Goal: Information Seeking & Learning: Check status

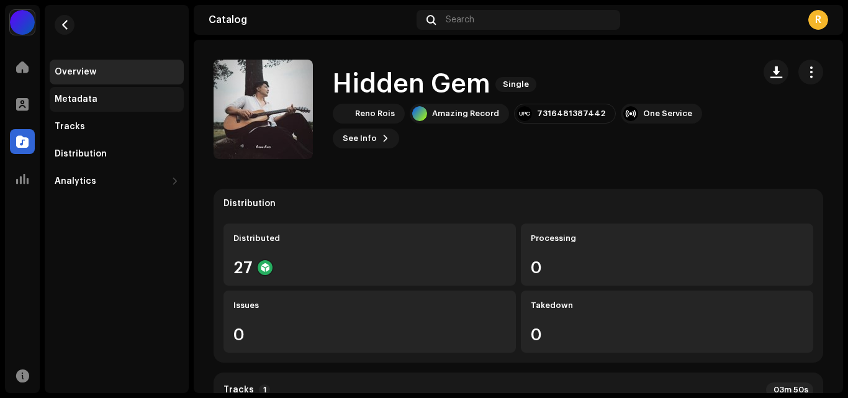
click at [82, 107] on div "Metadata" at bounding box center [117, 99] width 134 height 25
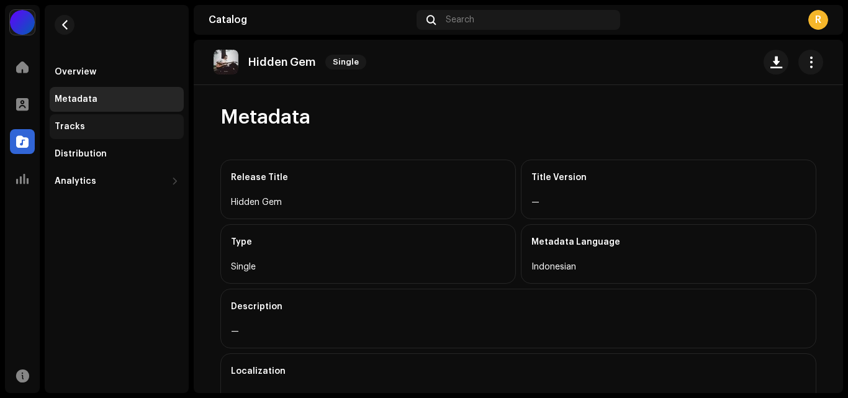
click at [78, 131] on div "Tracks" at bounding box center [70, 127] width 30 height 10
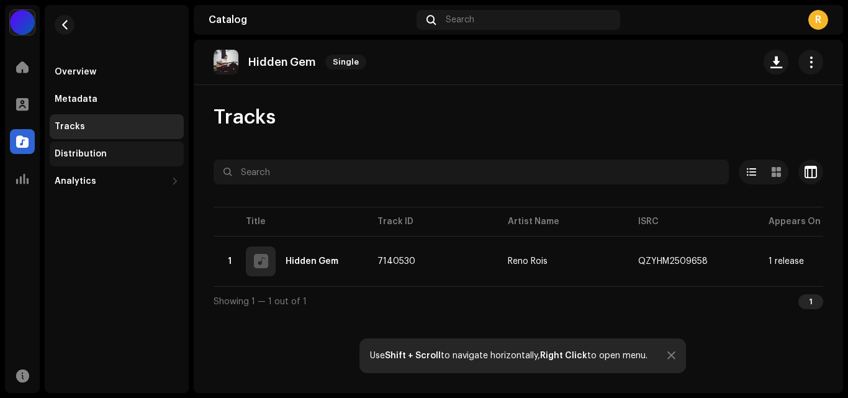
click at [81, 150] on div "Distribution" at bounding box center [81, 154] width 52 height 10
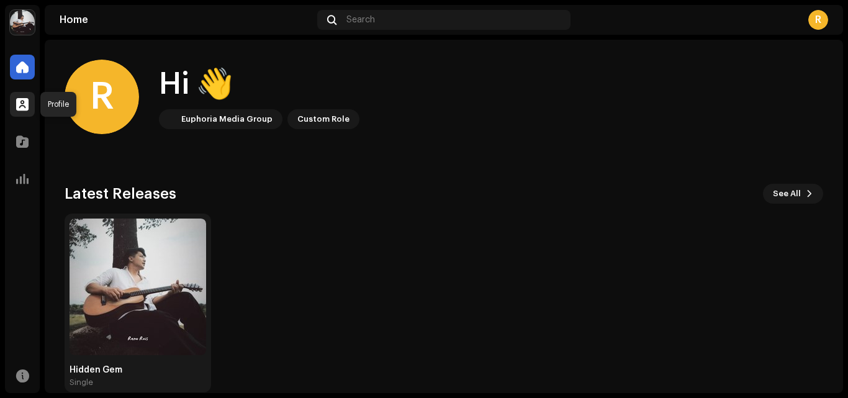
click at [24, 113] on div at bounding box center [22, 104] width 25 height 25
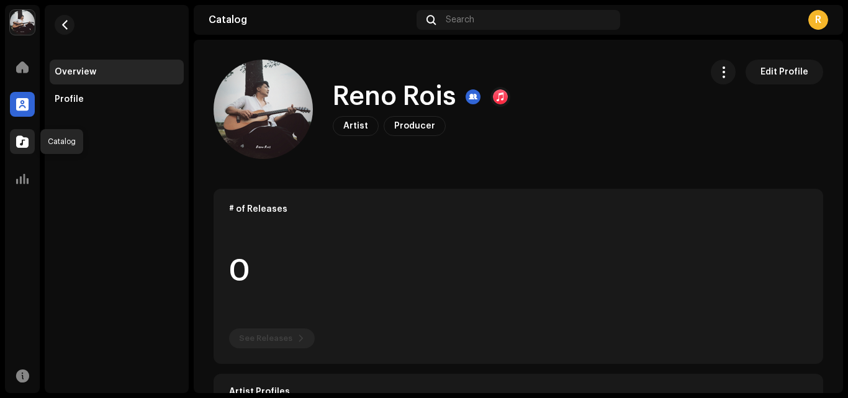
click at [17, 145] on span at bounding box center [22, 142] width 12 height 10
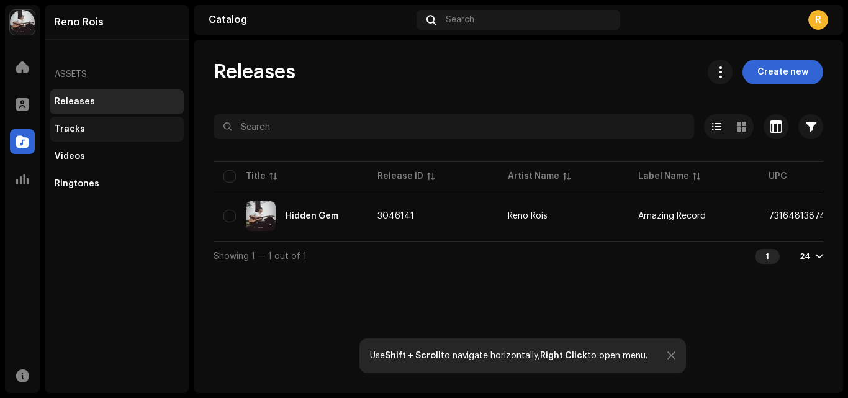
click at [72, 124] on div "Tracks" at bounding box center [117, 129] width 134 height 25
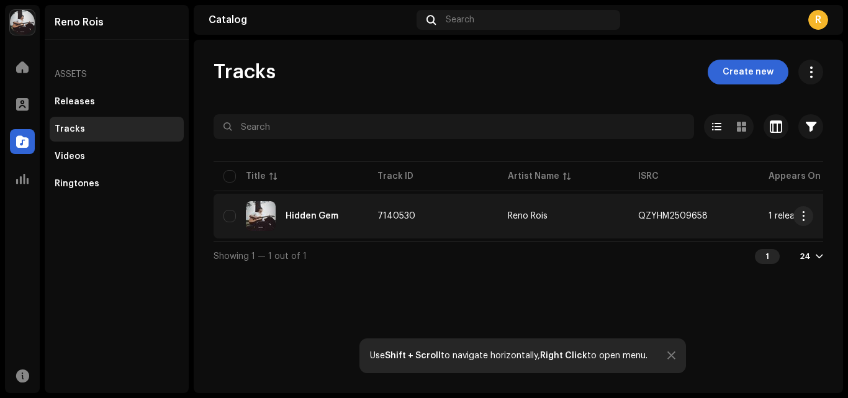
click at [492, 225] on td "7140530" at bounding box center [433, 216] width 130 height 45
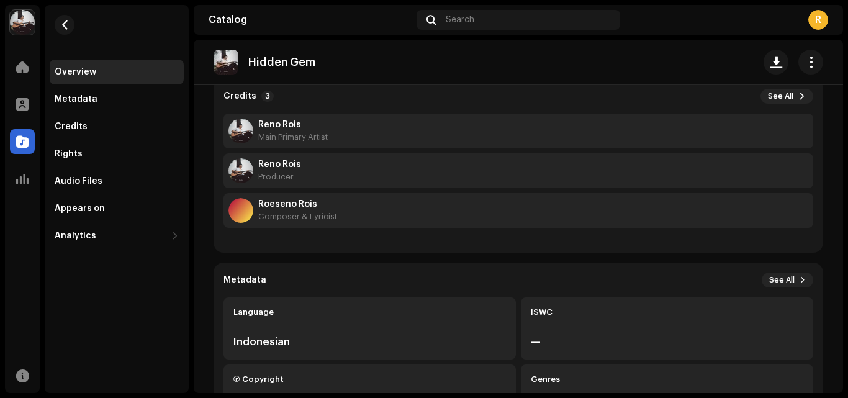
scroll to position [111, 0]
click at [799, 69] on button "button" at bounding box center [811, 62] width 25 height 25
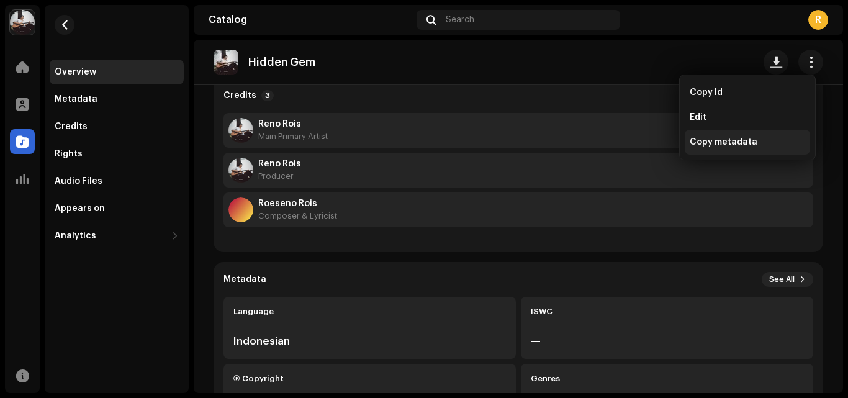
click at [749, 137] on span "Copy metadata" at bounding box center [724, 142] width 68 height 10
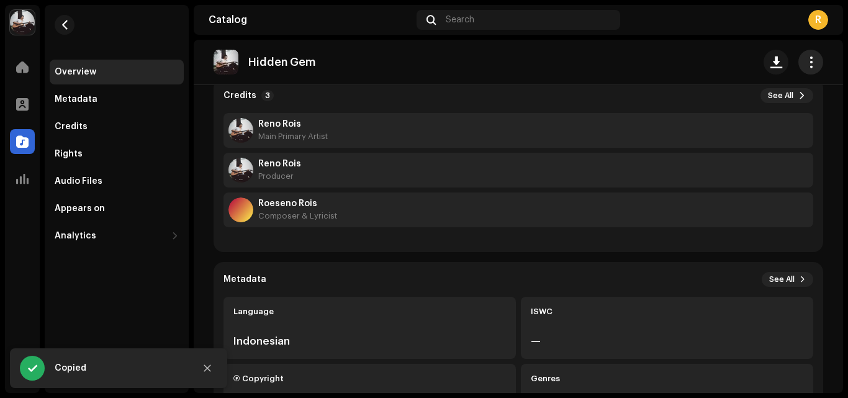
click at [805, 62] on span "button" at bounding box center [811, 62] width 12 height 10
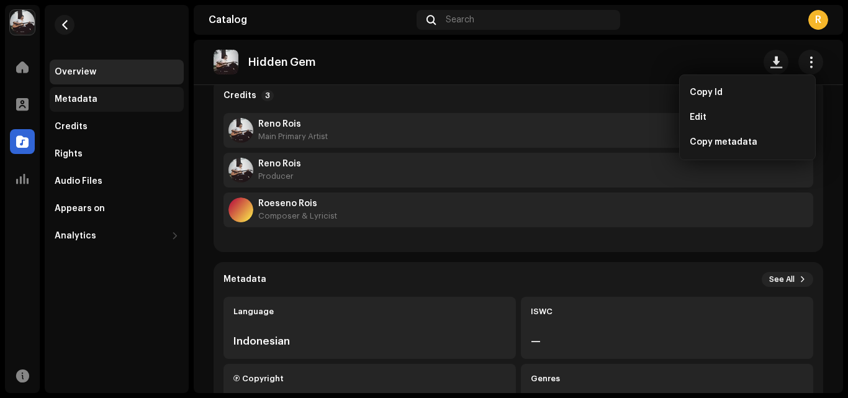
click at [119, 102] on div "Metadata" at bounding box center [117, 99] width 124 height 10
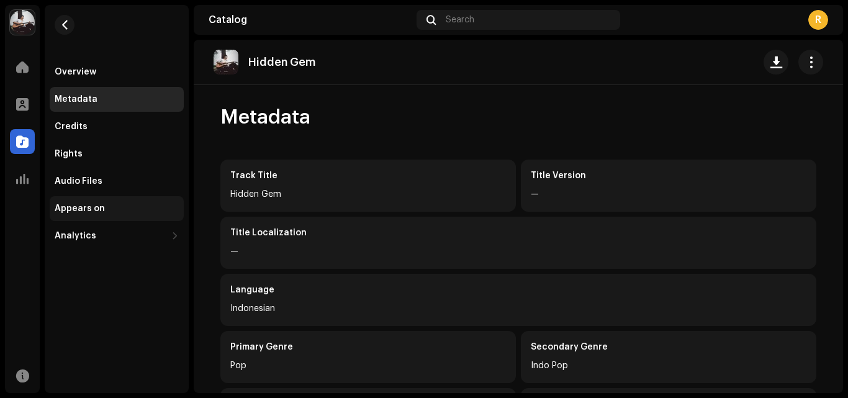
click at [92, 202] on div "Appears on" at bounding box center [117, 208] width 134 height 25
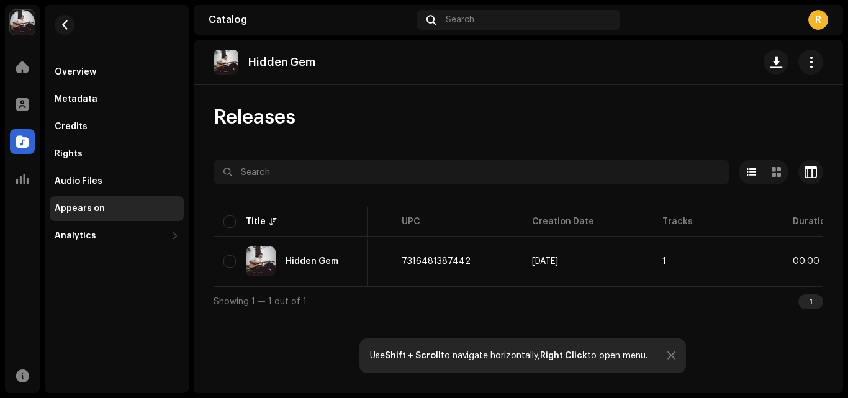
scroll to position [0, 457]
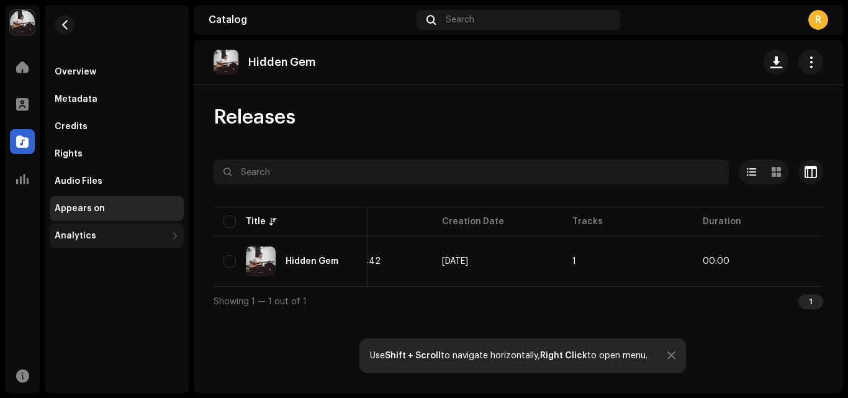
click at [78, 231] on div "Analytics" at bounding box center [76, 236] width 42 height 10
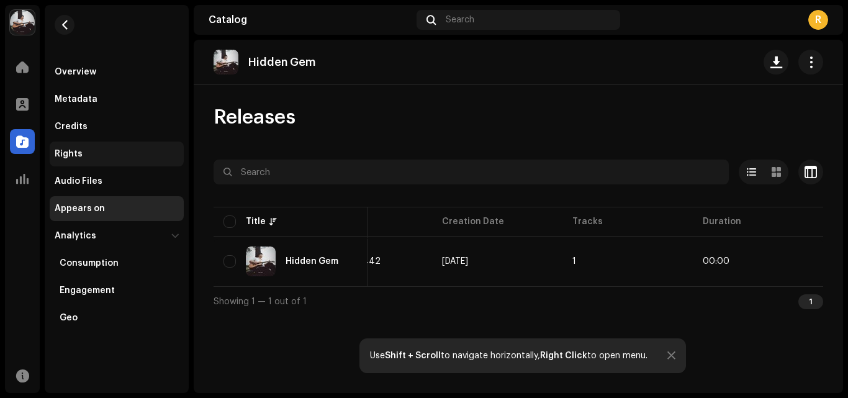
click at [114, 160] on div "Rights" at bounding box center [117, 154] width 134 height 25
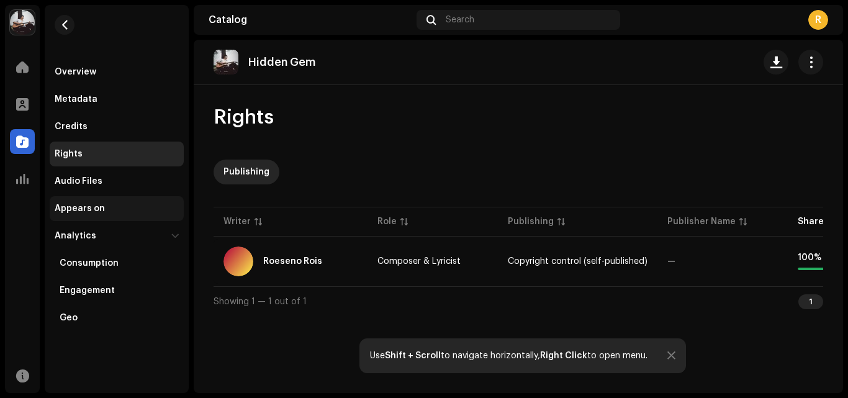
click at [75, 204] on div "Appears on" at bounding box center [80, 209] width 50 height 10
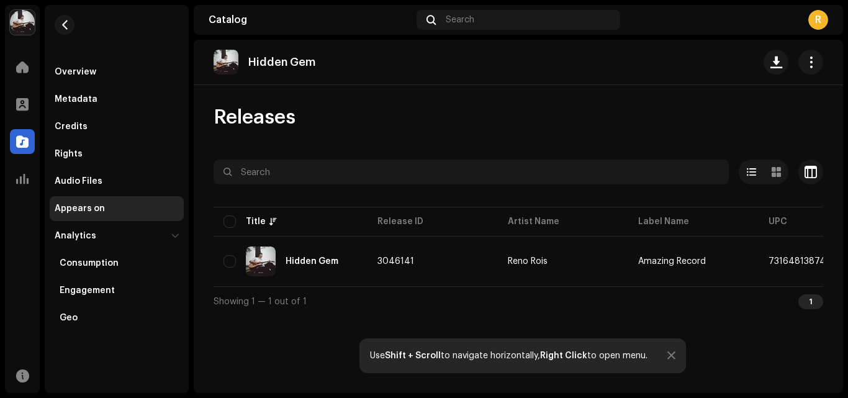
drag, startPoint x: 843, startPoint y: 93, endPoint x: 843, endPoint y: 185, distance: 91.9
click at [843, 185] on div "Reno Rois Home Profile Catalog Analytics Resources Overview Metadata Credits Ri…" at bounding box center [424, 199] width 848 height 398
click at [642, 284] on table "Title Release ID Artist Name Label Name UPC Creation Date Tracks Duration Hidde…" at bounding box center [747, 245] width 1067 height 82
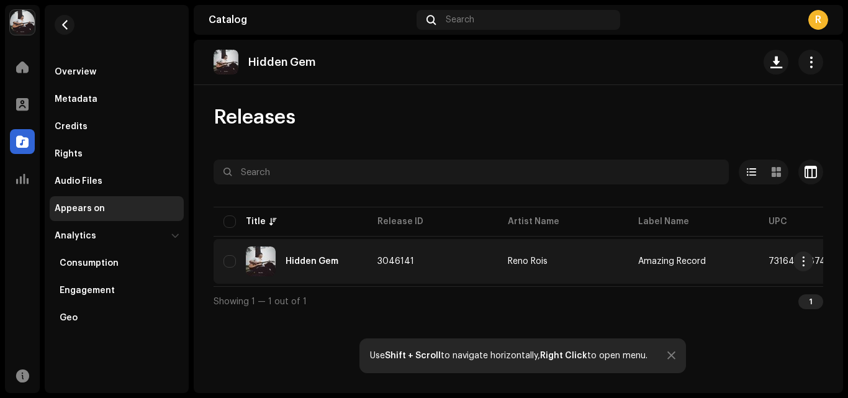
click at [444, 267] on td "3046141" at bounding box center [433, 261] width 130 height 45
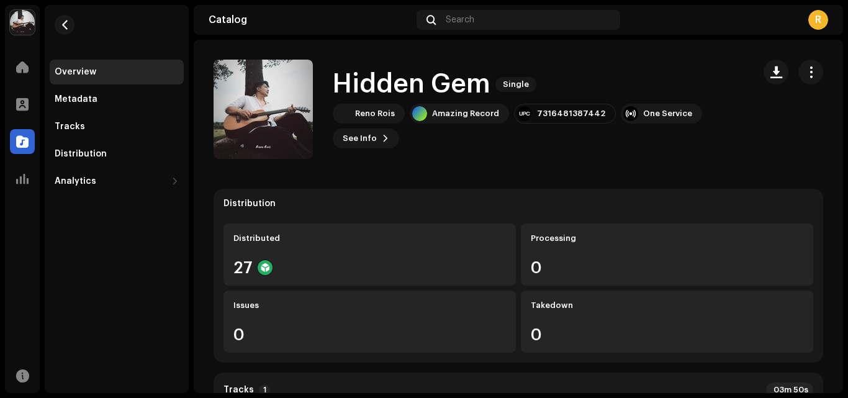
click at [444, 267] on div "27" at bounding box center [369, 268] width 273 height 16
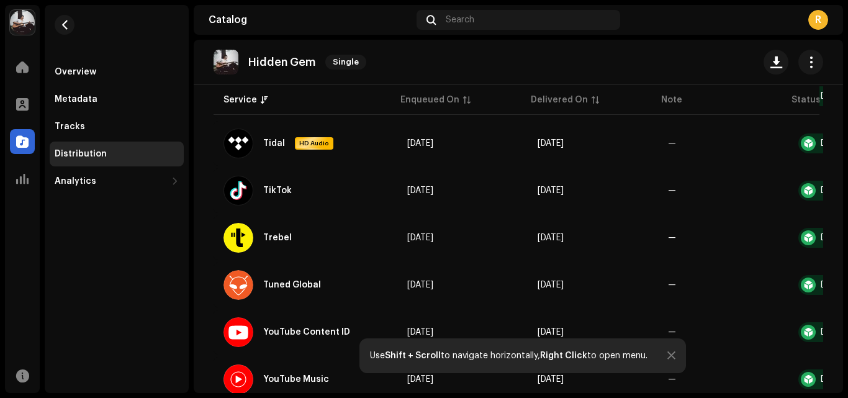
scroll to position [1203, 0]
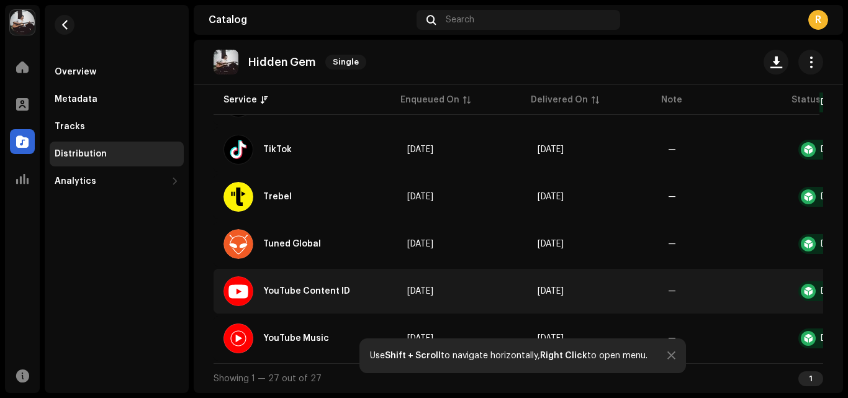
click at [733, 300] on td "—" at bounding box center [723, 291] width 130 height 45
click at [805, 285] on div at bounding box center [808, 291] width 15 height 15
click at [293, 289] on div "YouTube Content ID" at bounding box center [306, 291] width 87 height 9
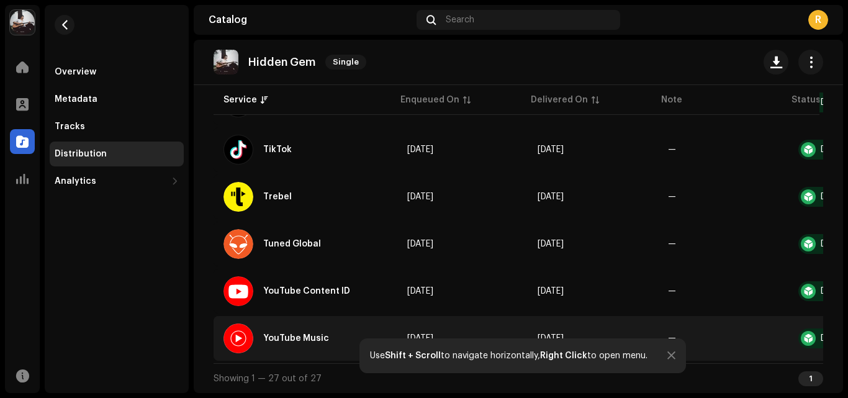
click at [482, 316] on td "[DATE]" at bounding box center [462, 338] width 130 height 45
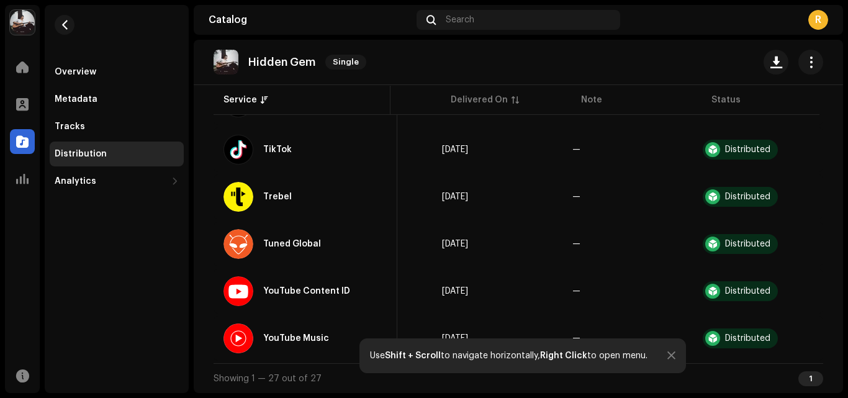
scroll to position [0, 93]
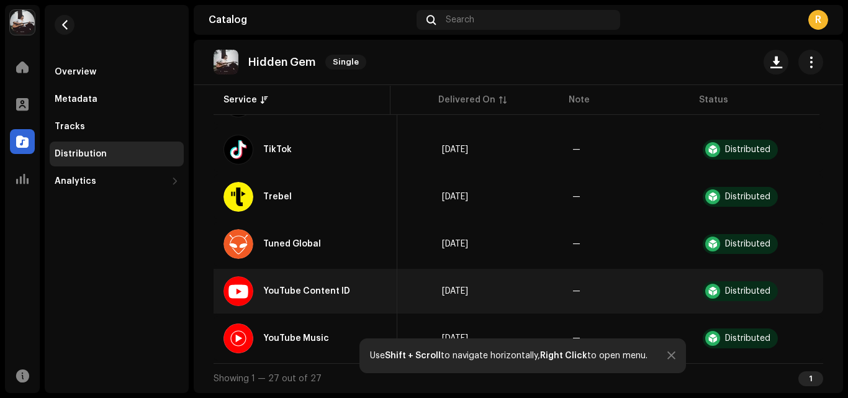
click at [734, 287] on div "Distributed" at bounding box center [747, 291] width 45 height 9
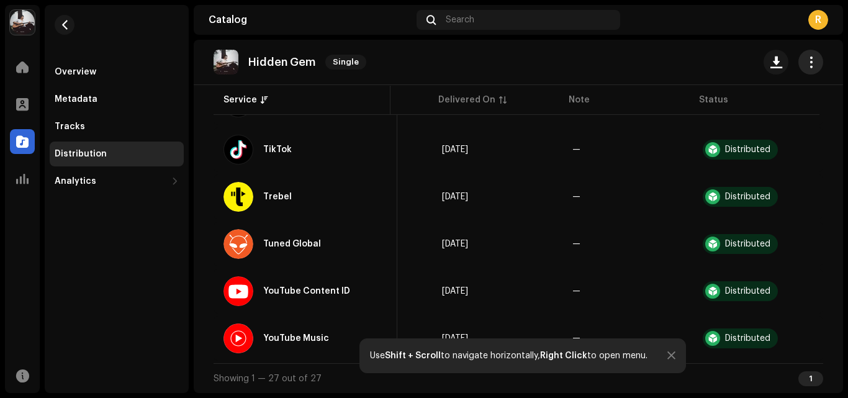
click at [808, 66] on span "button" at bounding box center [811, 62] width 12 height 10
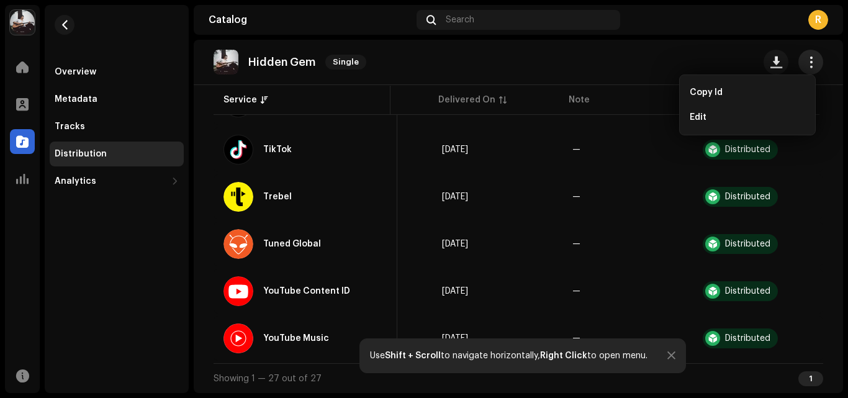
click at [808, 66] on span "button" at bounding box center [811, 62] width 12 height 10
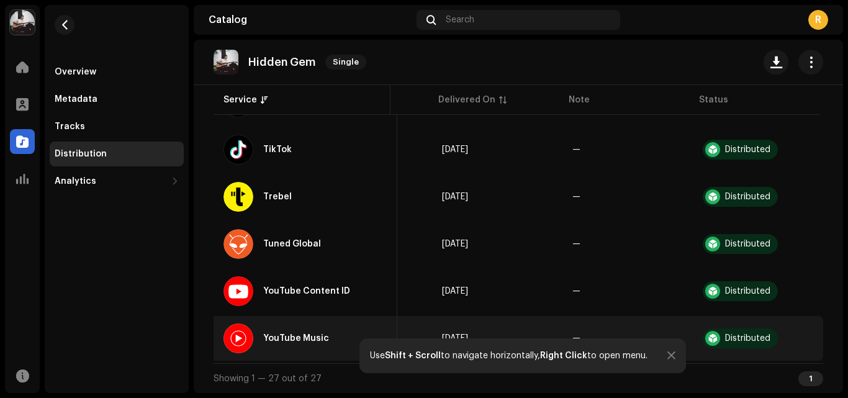
click at [302, 334] on div "YouTube Music" at bounding box center [296, 338] width 66 height 9
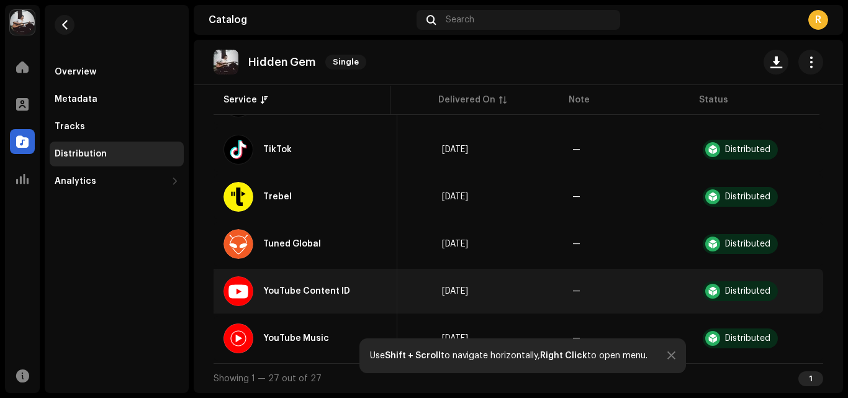
click at [242, 288] on div at bounding box center [239, 291] width 30 height 30
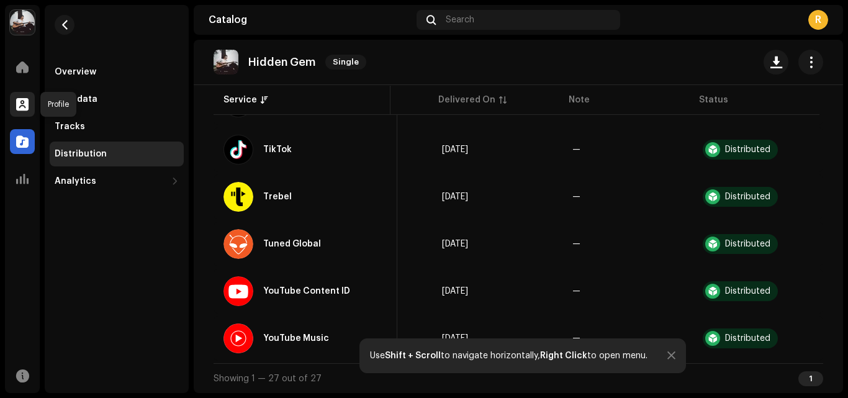
click at [28, 101] on span at bounding box center [22, 104] width 12 height 10
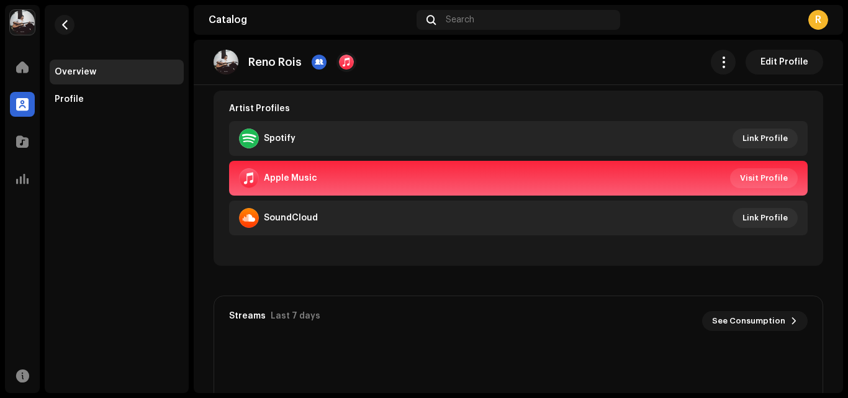
scroll to position [285, 0]
